Goal: Find specific page/section: Find specific page/section

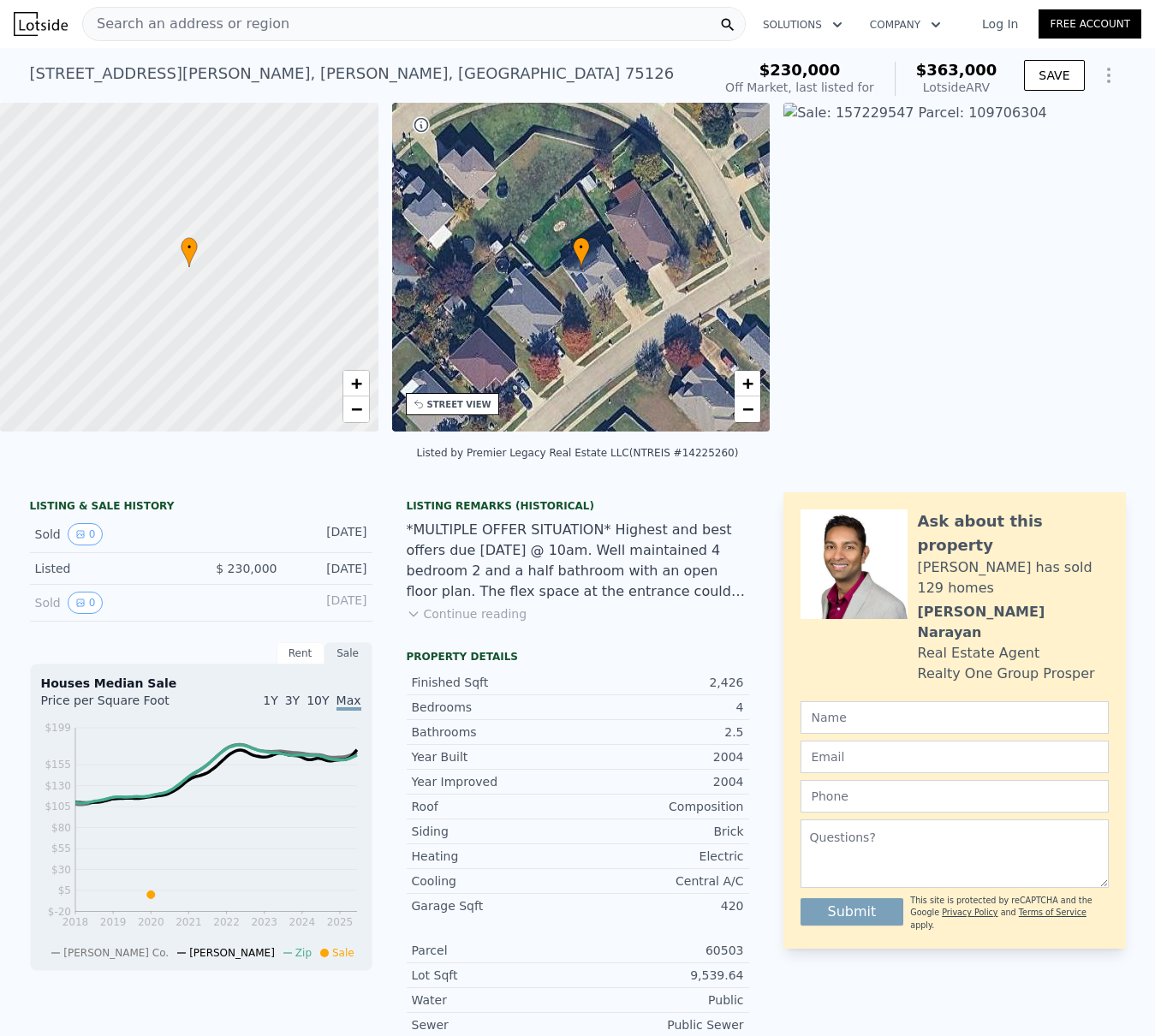
click at [185, 66] on div "[STREET_ADDRESS][PERSON_NAME][PERSON_NAME]" at bounding box center [351, 73] width 644 height 24
click at [163, 17] on span "Search an address or region" at bounding box center [185, 23] width 206 height 20
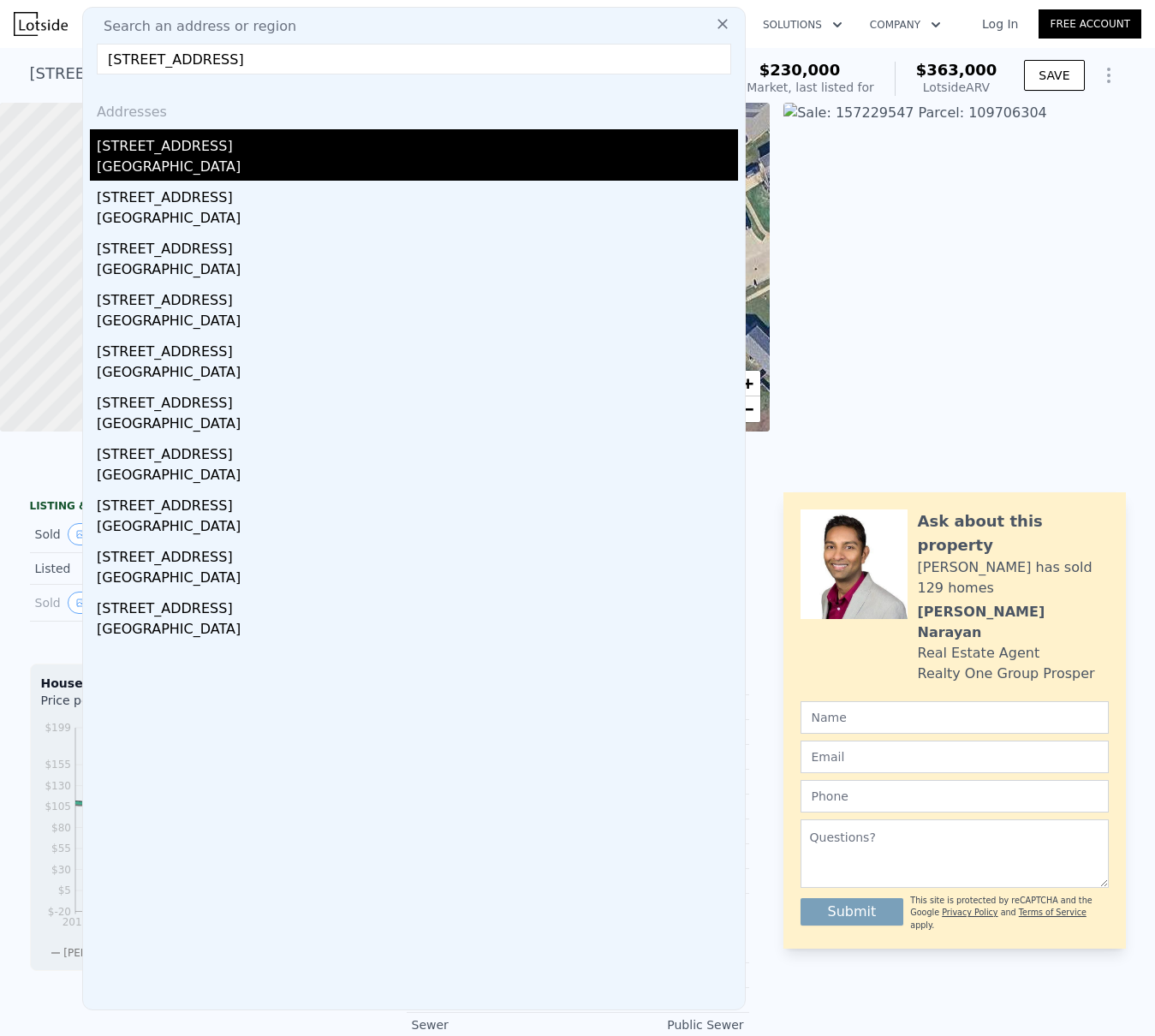
type input "[STREET_ADDRESS]"
click at [154, 149] on div "[STREET_ADDRESS]" at bounding box center [418, 143] width 641 height 28
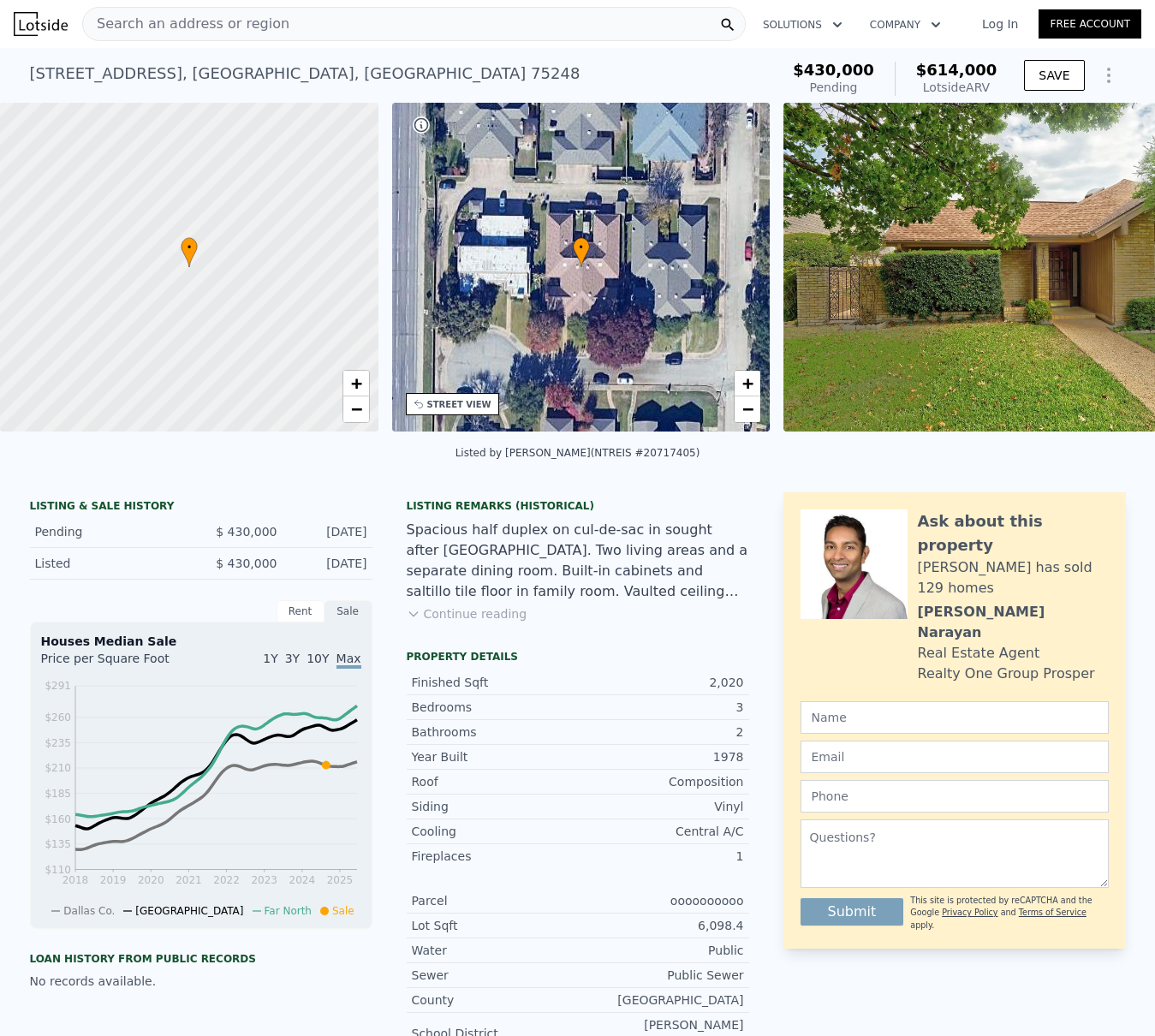
click at [196, 18] on span "Search an address or region" at bounding box center [185, 23] width 206 height 20
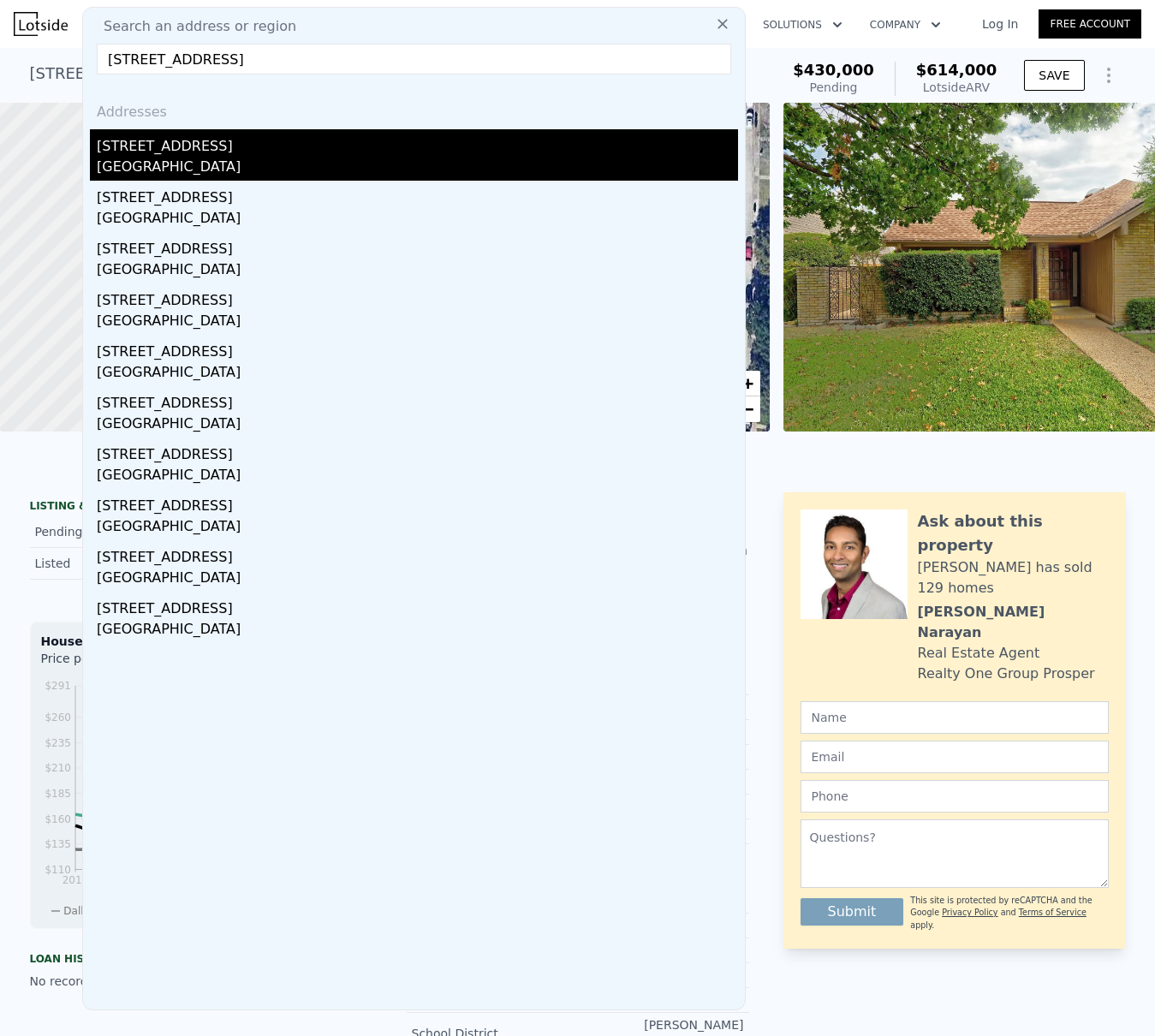
type input "[STREET_ADDRESS]"
click at [135, 147] on div "[STREET_ADDRESS]" at bounding box center [418, 143] width 641 height 28
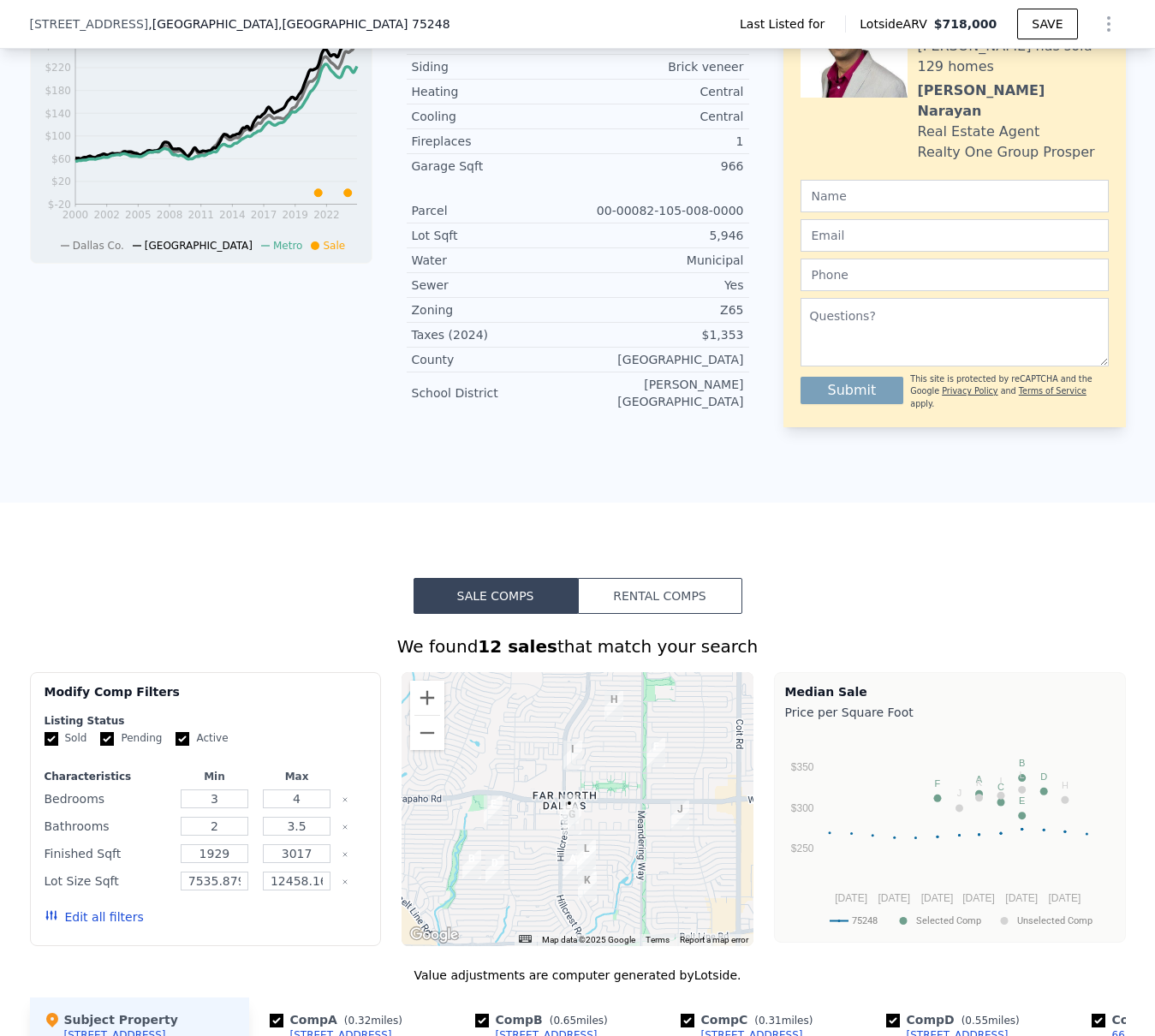
scroll to position [619, 0]
